Goal: Task Accomplishment & Management: Manage account settings

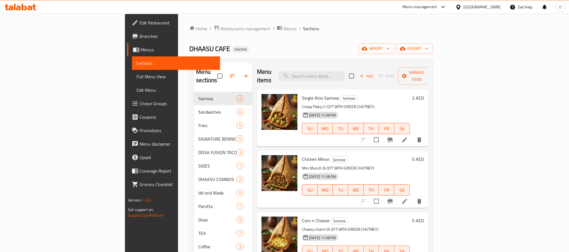
click at [463, 8] on div at bounding box center [459, 7] width 8 height 6
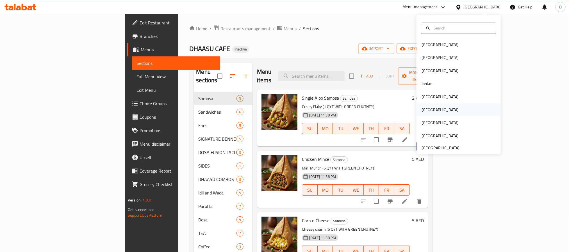
click at [440, 112] on div "[GEOGRAPHIC_DATA]" at bounding box center [458, 110] width 84 height 13
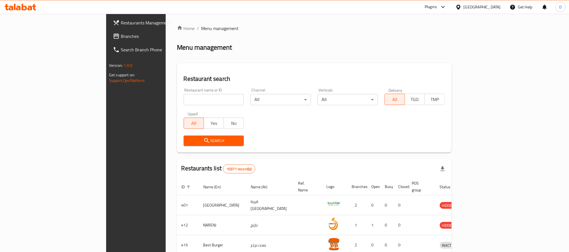
click at [437, 8] on div "Plugins" at bounding box center [430, 7] width 12 height 7
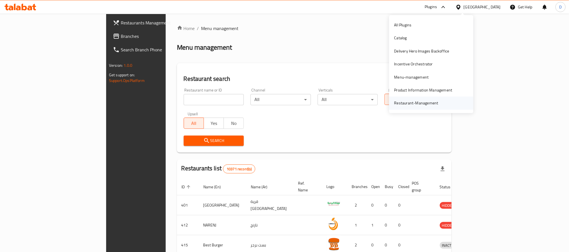
click at [418, 104] on div "Restaurant-Management" at bounding box center [416, 103] width 44 height 6
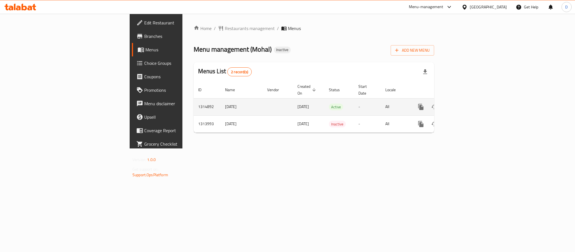
click at [465, 104] on icon "enhanced table" at bounding box center [461, 107] width 7 height 7
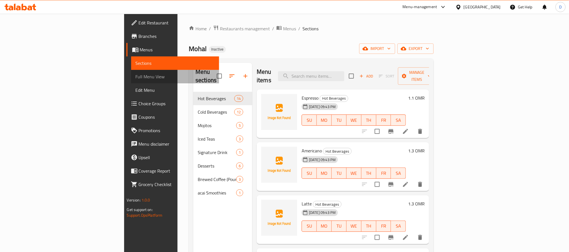
click at [136, 75] on span "Full Menu View" at bounding box center [175, 76] width 79 height 7
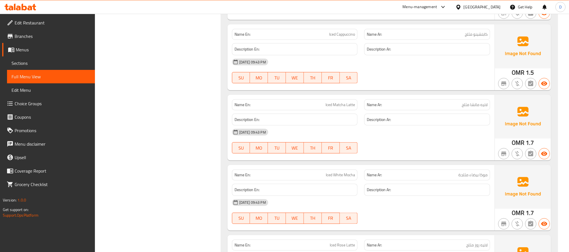
scroll to position [1389, 0]
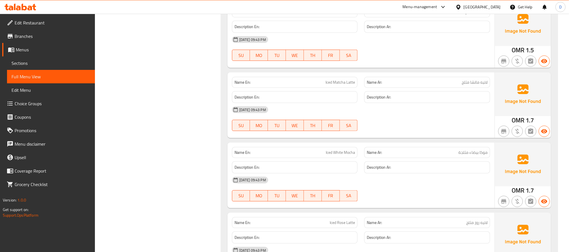
click at [378, 187] on div "28-09-2025 09:43 PM" at bounding box center [360, 179] width 265 height 13
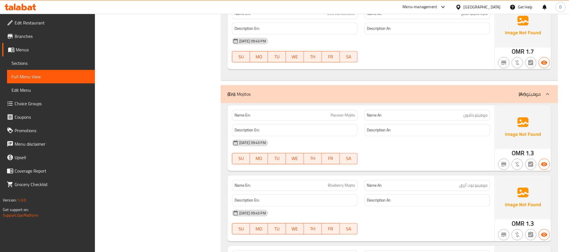
scroll to position [1895, 0]
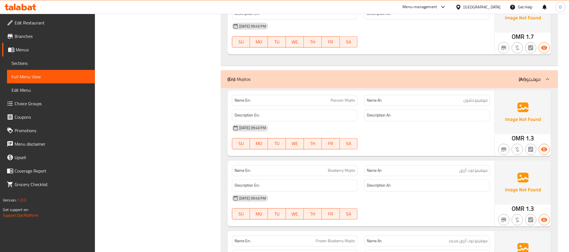
click at [400, 135] on div "28-09-2025 09:43 PM" at bounding box center [360, 127] width 265 height 13
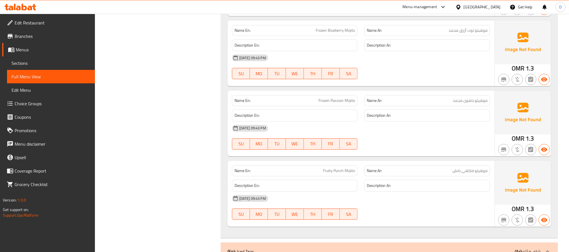
scroll to position [2147, 0]
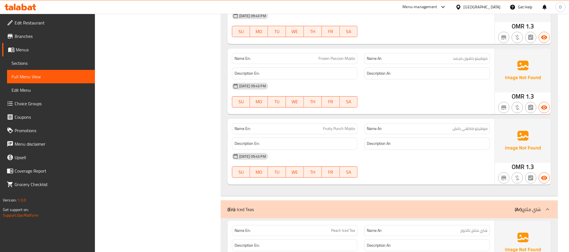
click at [445, 181] on div "28-09-2025 09:43 PM SU MO TU WE TH FR SA" at bounding box center [360, 165] width 265 height 31
drag, startPoint x: 45, startPoint y: 51, endPoint x: 67, endPoint y: 51, distance: 22.7
click at [45, 51] on span "Menus" at bounding box center [53, 49] width 75 height 7
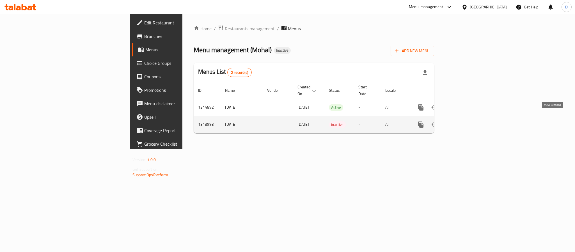
click at [465, 121] on icon "enhanced table" at bounding box center [461, 124] width 7 height 7
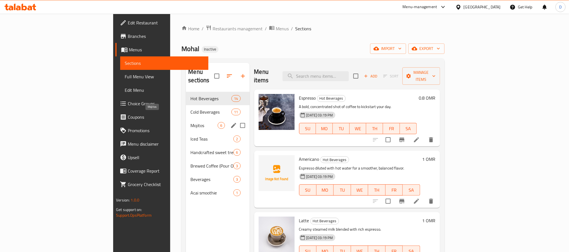
click at [190, 122] on span "Mojitos" at bounding box center [203, 125] width 27 height 7
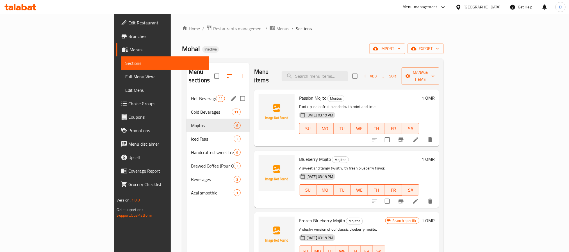
click at [191, 95] on span "Hot Beverages" at bounding box center [203, 98] width 25 height 7
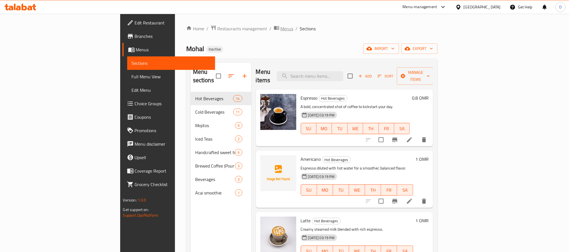
click at [280, 28] on span "Menus" at bounding box center [286, 28] width 13 height 7
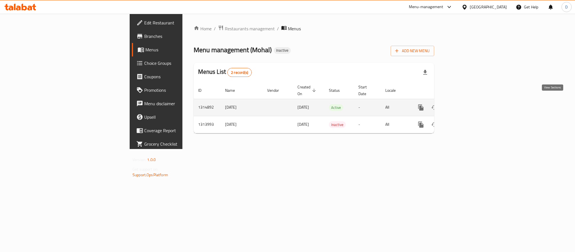
click at [468, 101] on link "enhanced table" at bounding box center [461, 107] width 13 height 13
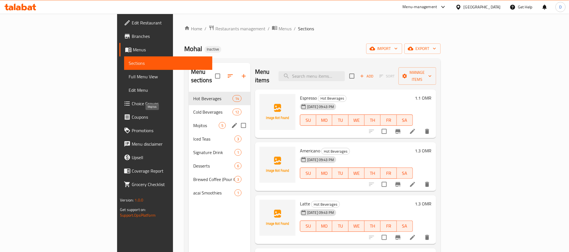
click at [193, 122] on span "Mojitos" at bounding box center [206, 125] width 26 height 7
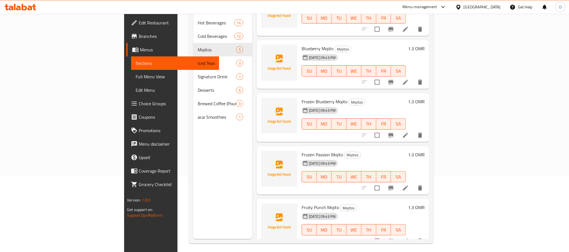
scroll to position [79, 0]
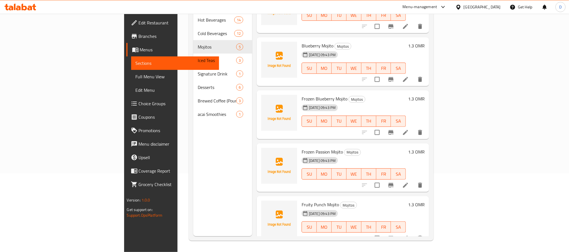
drag, startPoint x: 408, startPoint y: 192, endPoint x: 396, endPoint y: 189, distance: 12.1
click at [406, 201] on h6 "Fruity Punch Mojito Mojitos" at bounding box center [353, 205] width 104 height 8
click at [131, 80] on link "Full Menu View" at bounding box center [175, 76] width 88 height 13
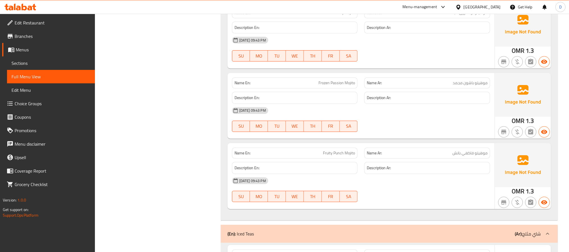
scroll to position [2142, 0]
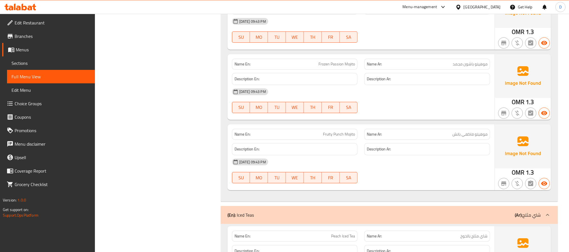
click at [354, 169] on div "28-09-2025 09:43 PM" at bounding box center [360, 161] width 265 height 13
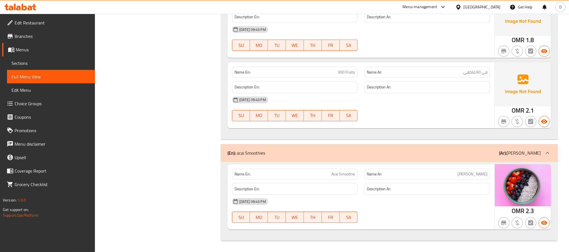
scroll to position [3257, 0]
drag, startPoint x: 453, startPoint y: 98, endPoint x: 442, endPoint y: 95, distance: 11.2
click at [453, 98] on div "28-09-2025 09:43 PM" at bounding box center [360, 99] width 265 height 13
drag, startPoint x: 43, startPoint y: 56, endPoint x: 91, endPoint y: 64, distance: 48.7
click at [43, 56] on link "Sections" at bounding box center [51, 62] width 88 height 13
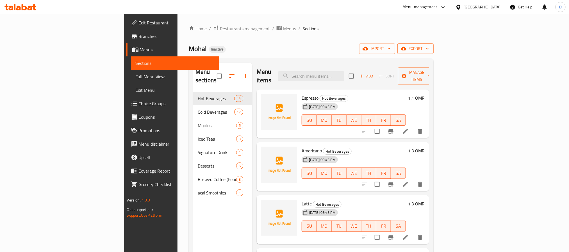
click at [429, 48] on span "export" at bounding box center [415, 48] width 27 height 7
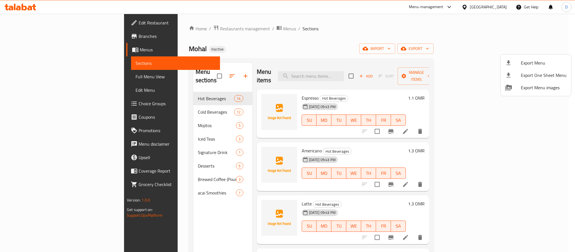
click at [360, 40] on div at bounding box center [287, 126] width 575 height 252
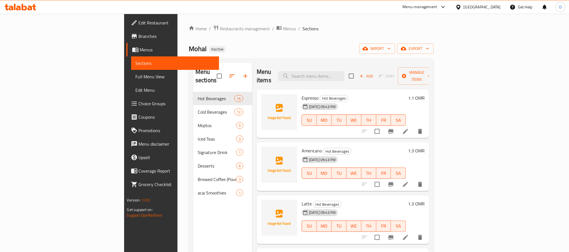
click at [136, 75] on span "Full Menu View" at bounding box center [175, 76] width 79 height 7
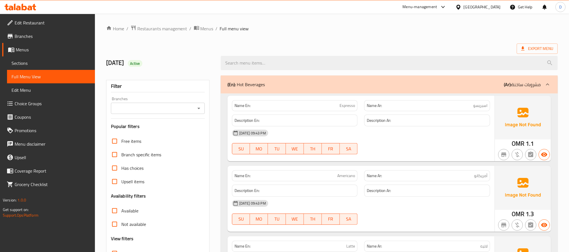
click at [248, 106] on strong "Name En:" at bounding box center [242, 106] width 16 height 6
copy strong "Name En:"
